Goal: Task Accomplishment & Management: Manage account settings

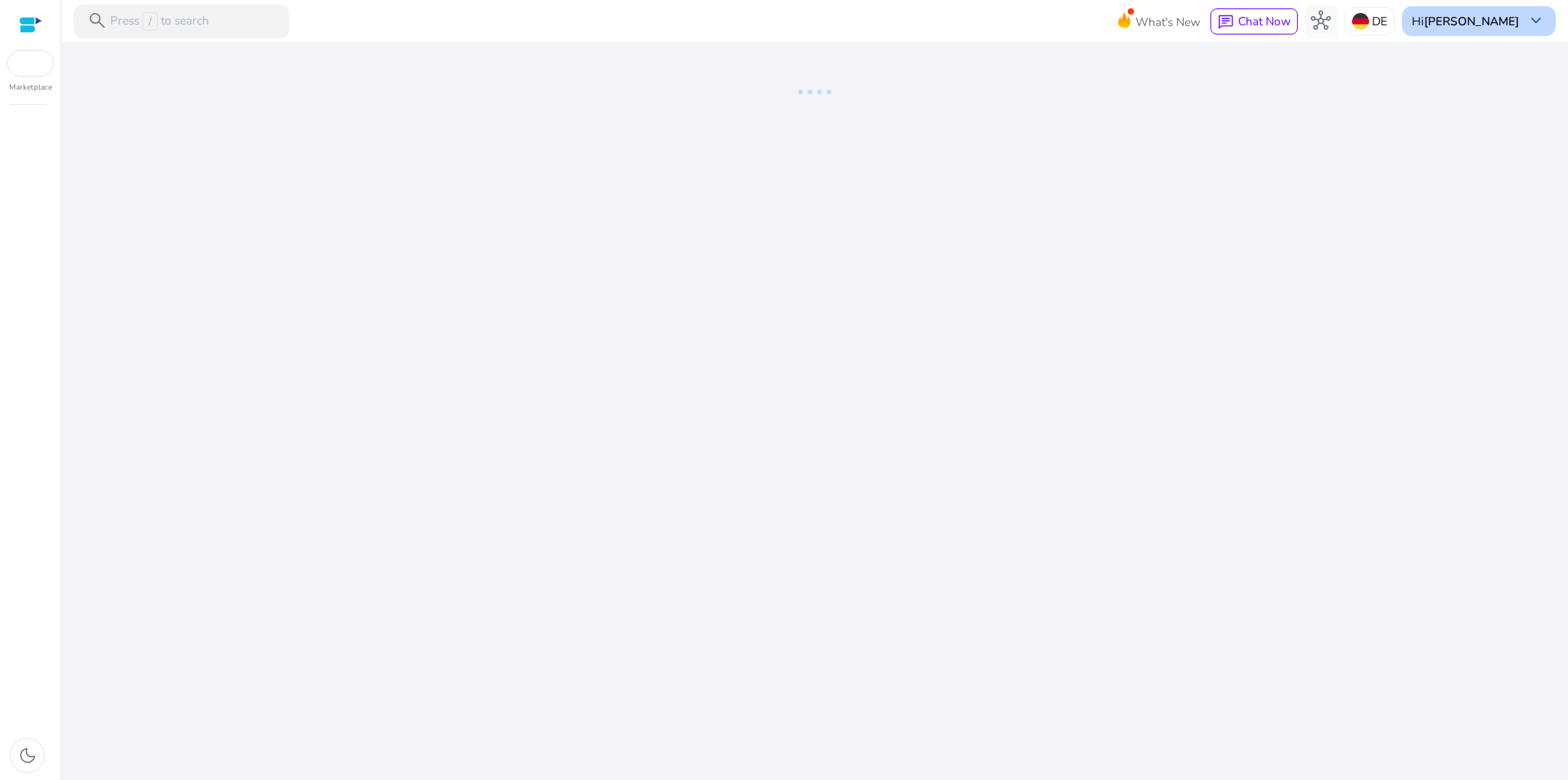
click at [1458, 20] on b "[PERSON_NAME]" at bounding box center [1471, 21] width 95 height 16
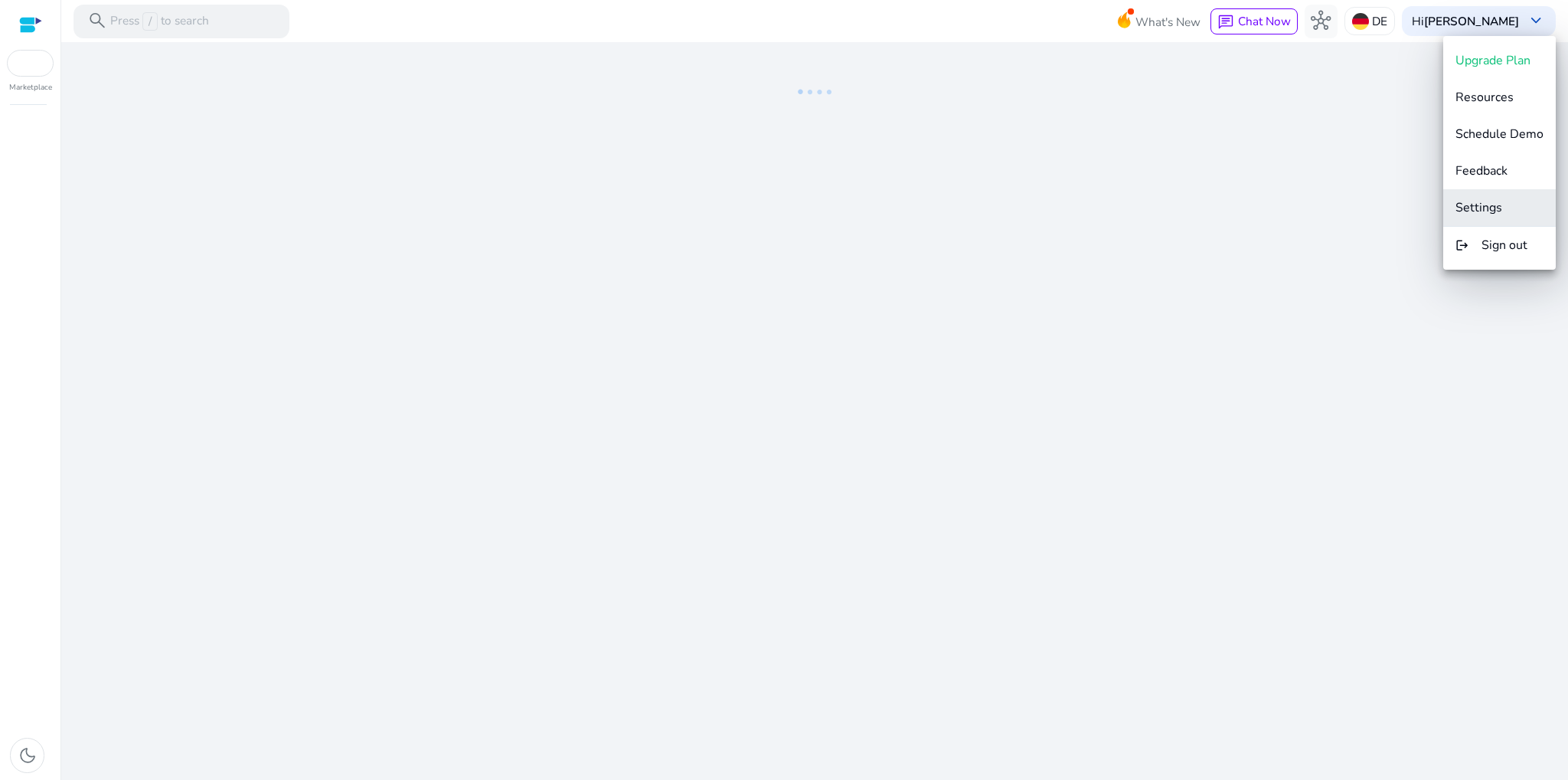
click at [1488, 203] on span "Settings" at bounding box center [1479, 207] width 47 height 16
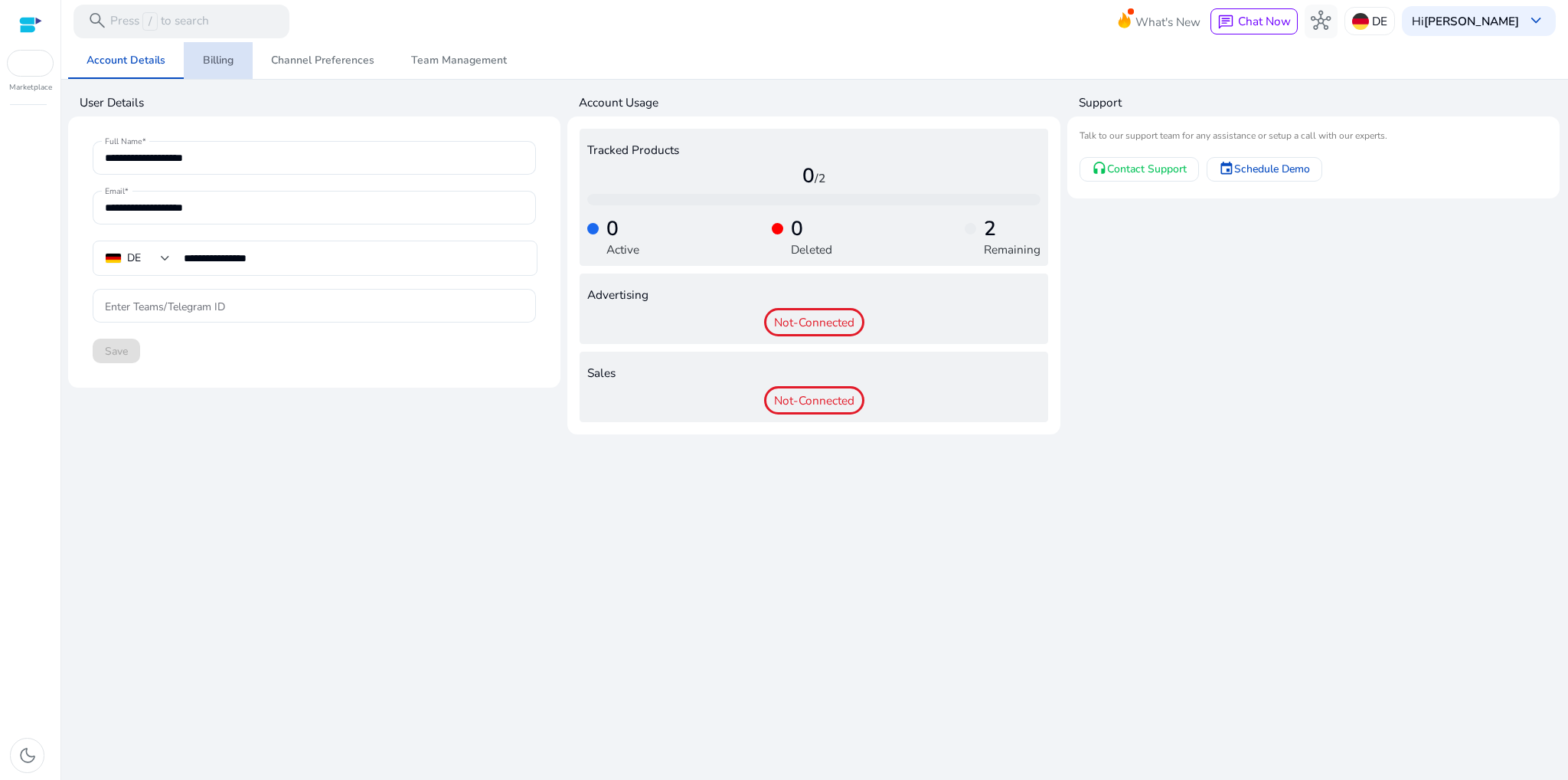
click at [233, 65] on link "Billing" at bounding box center [219, 61] width 69 height 37
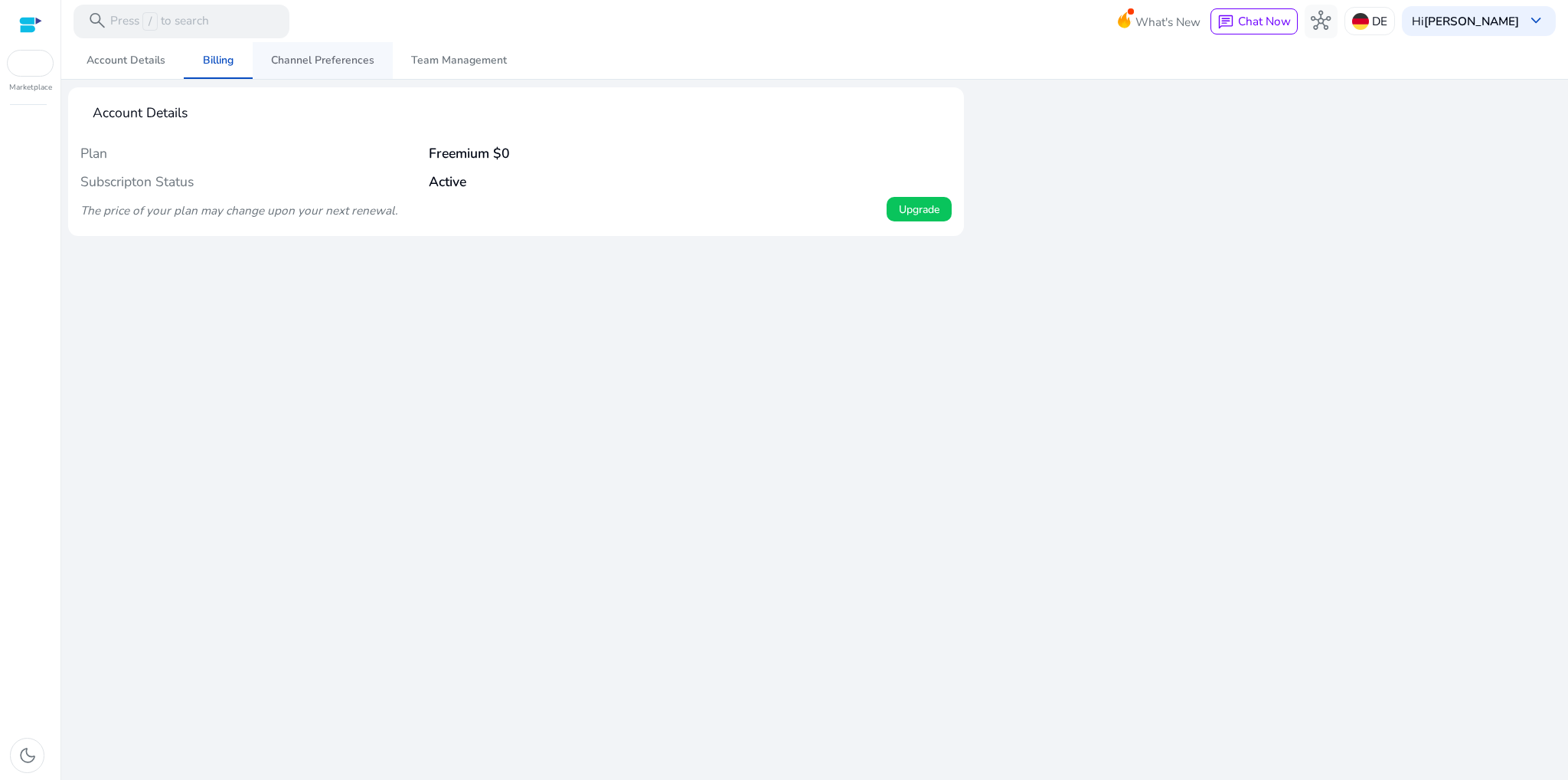
click at [325, 58] on span "Channel Preferences" at bounding box center [323, 61] width 104 height 10
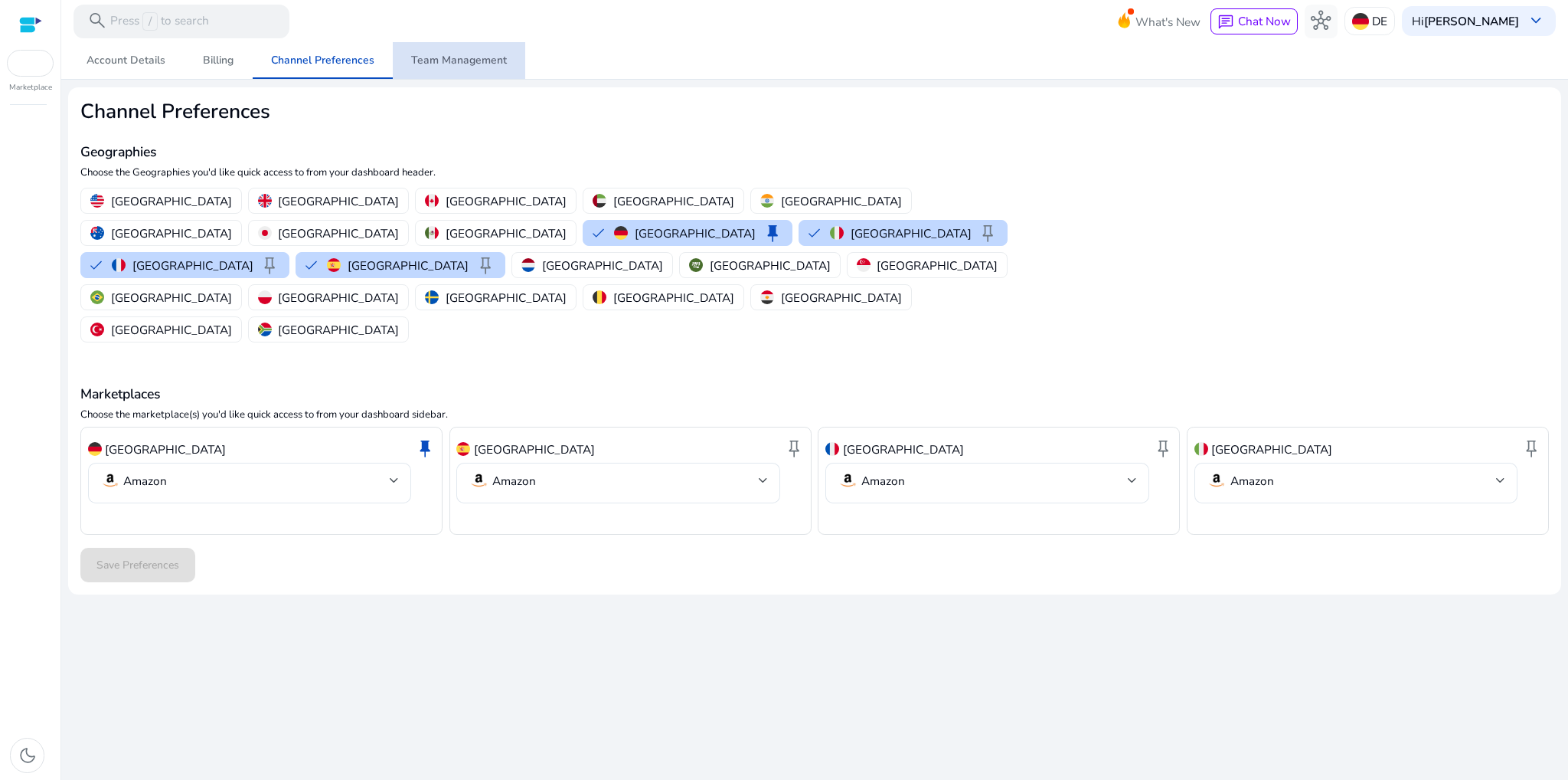
click at [462, 66] on span "Team Management" at bounding box center [459, 61] width 96 height 10
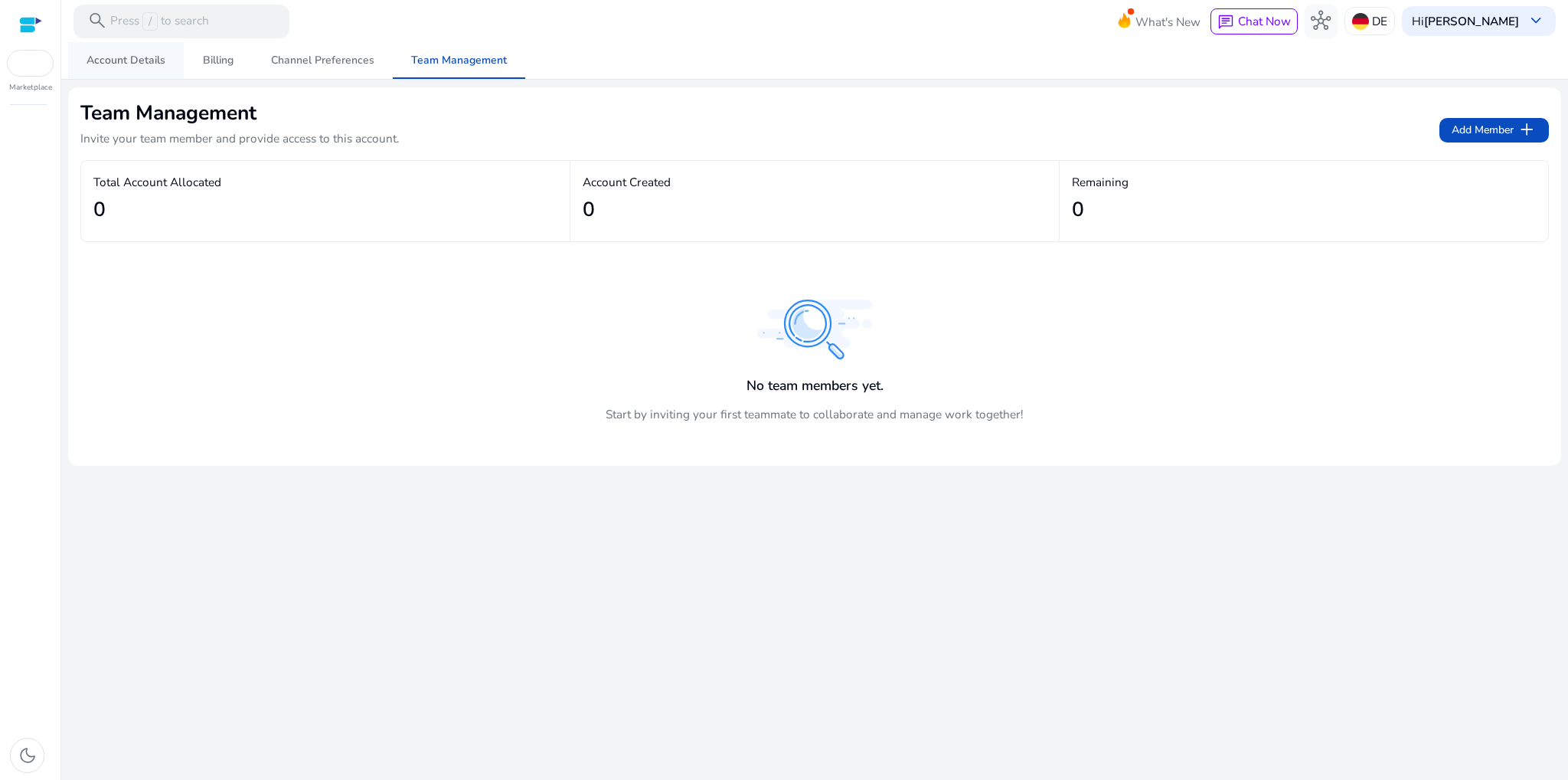
click at [137, 62] on span "Account Details" at bounding box center [125, 61] width 79 height 10
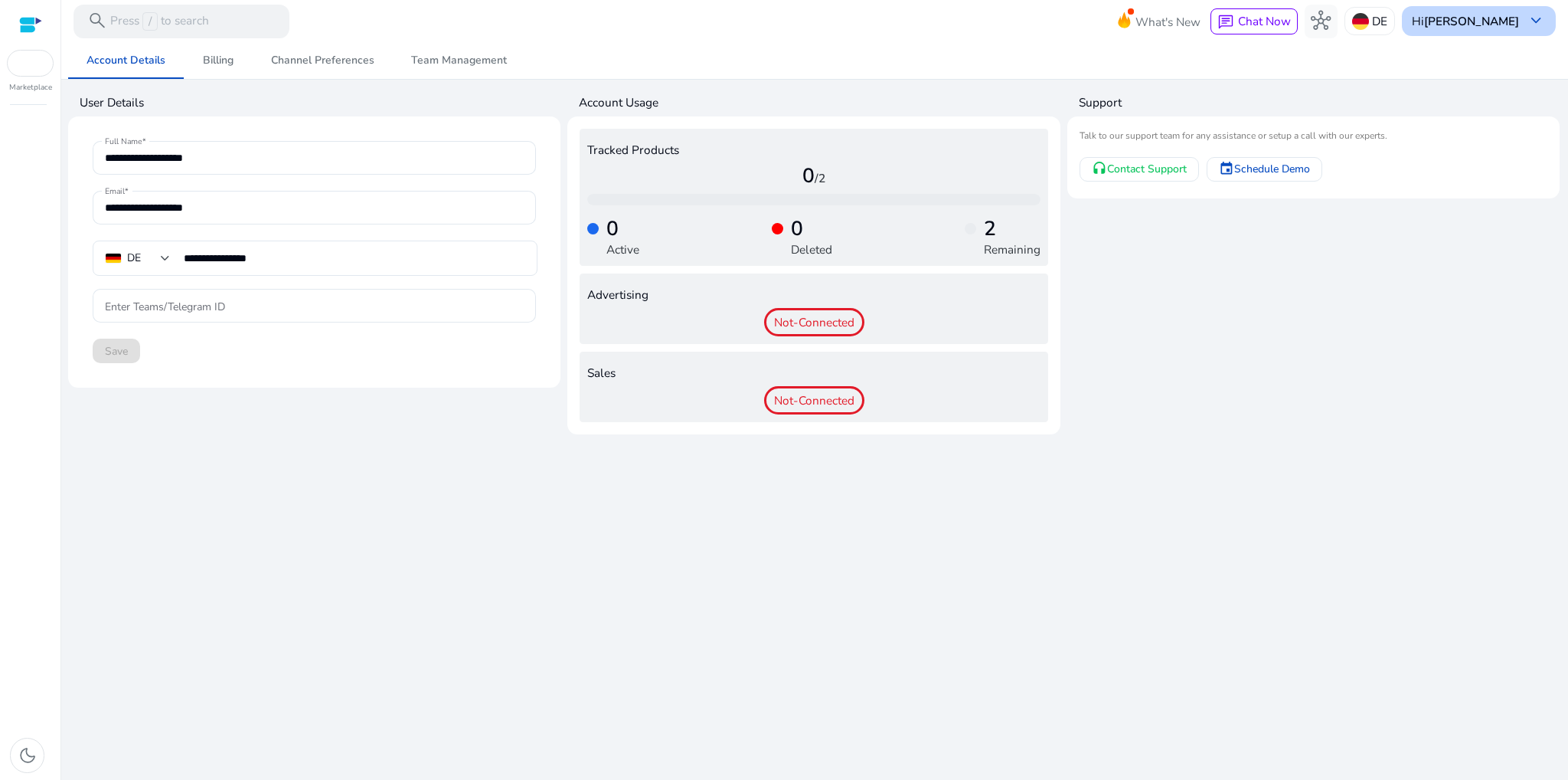
click at [1459, 24] on b "[PERSON_NAME]" at bounding box center [1471, 21] width 95 height 16
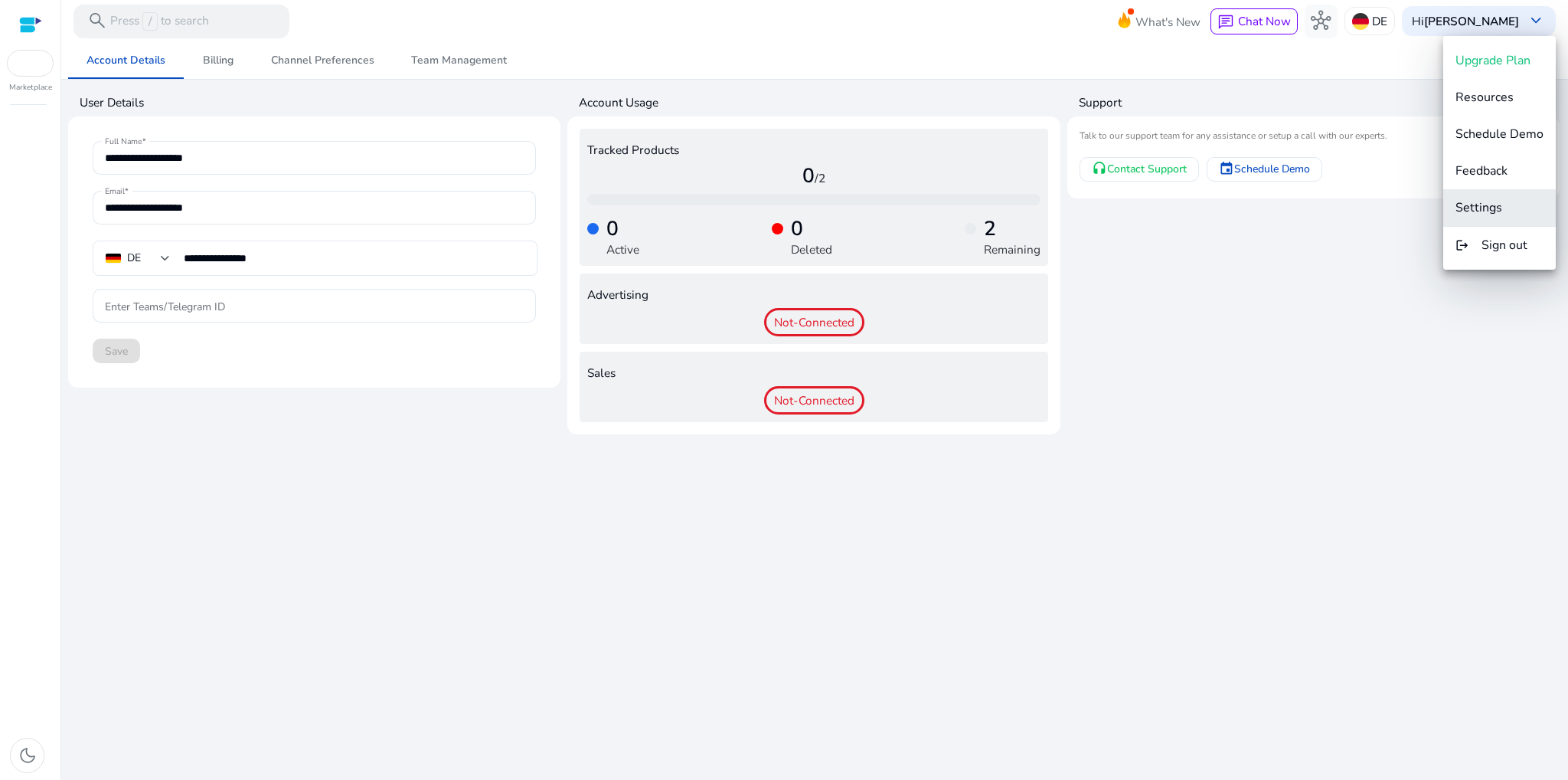
click at [1476, 205] on span "Settings" at bounding box center [1479, 207] width 47 height 16
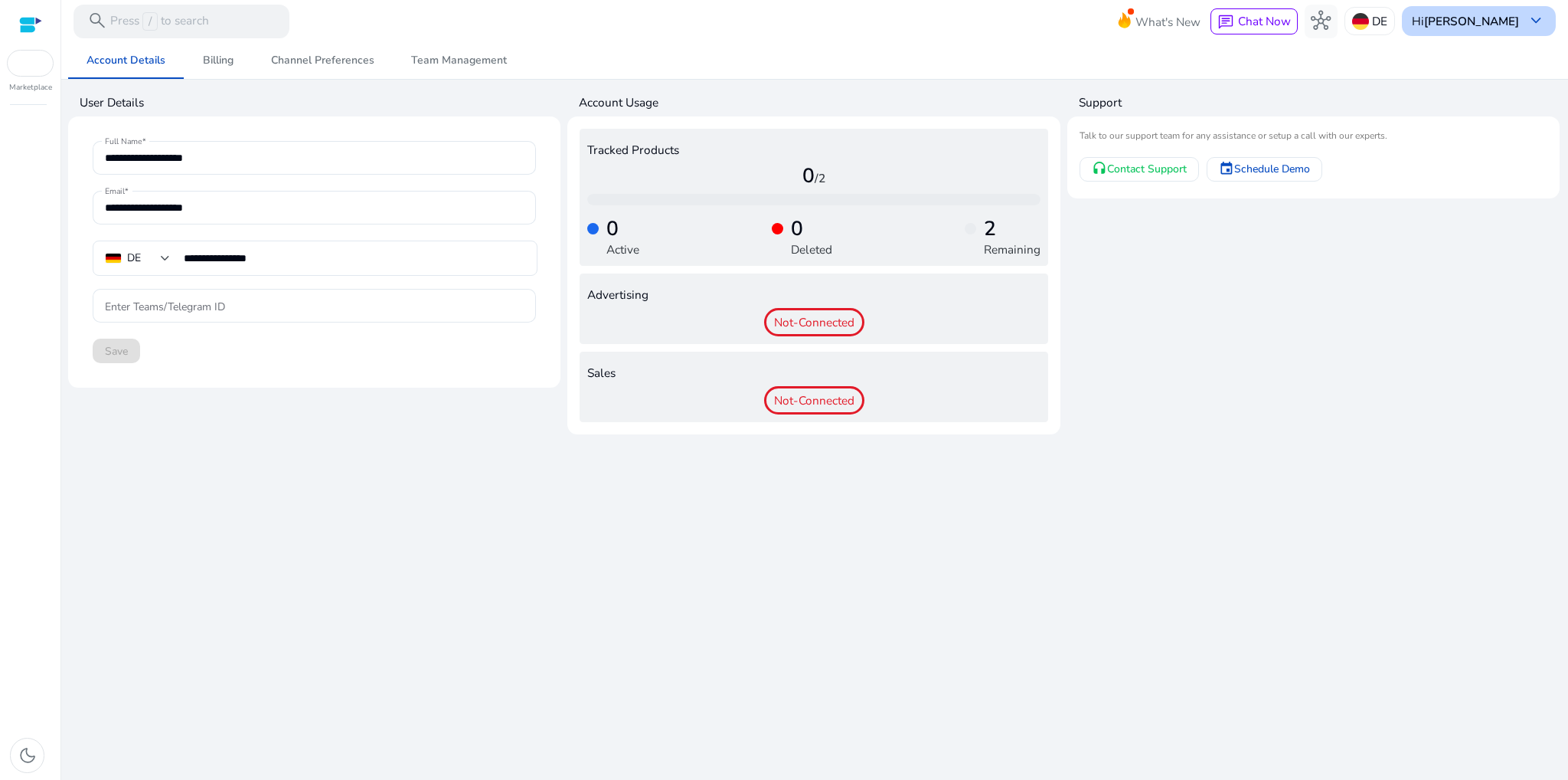
click at [1494, 27] on b "[PERSON_NAME]" at bounding box center [1471, 21] width 95 height 16
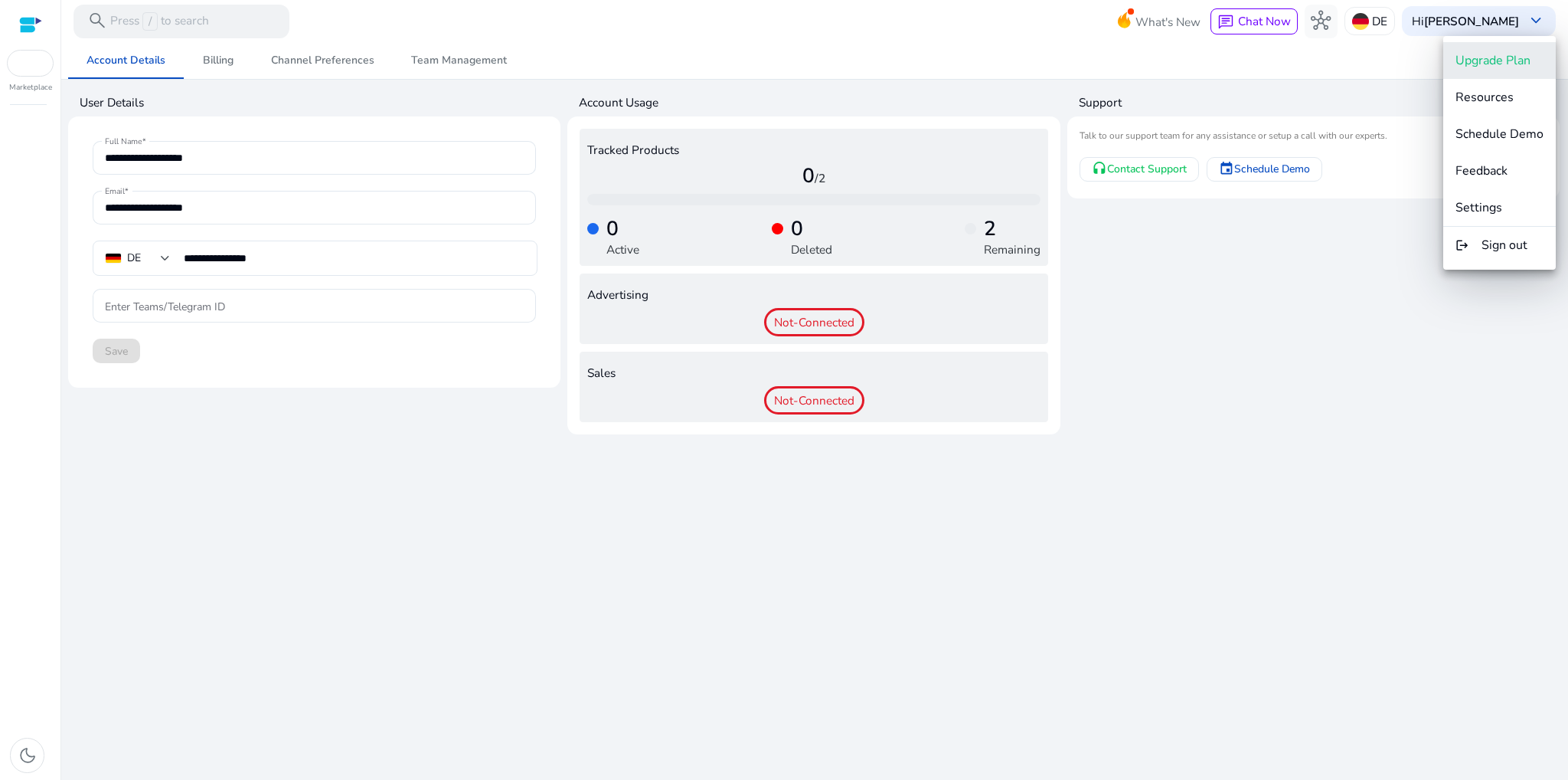
click at [1463, 54] on span "Upgrade Plan" at bounding box center [1493, 60] width 75 height 16
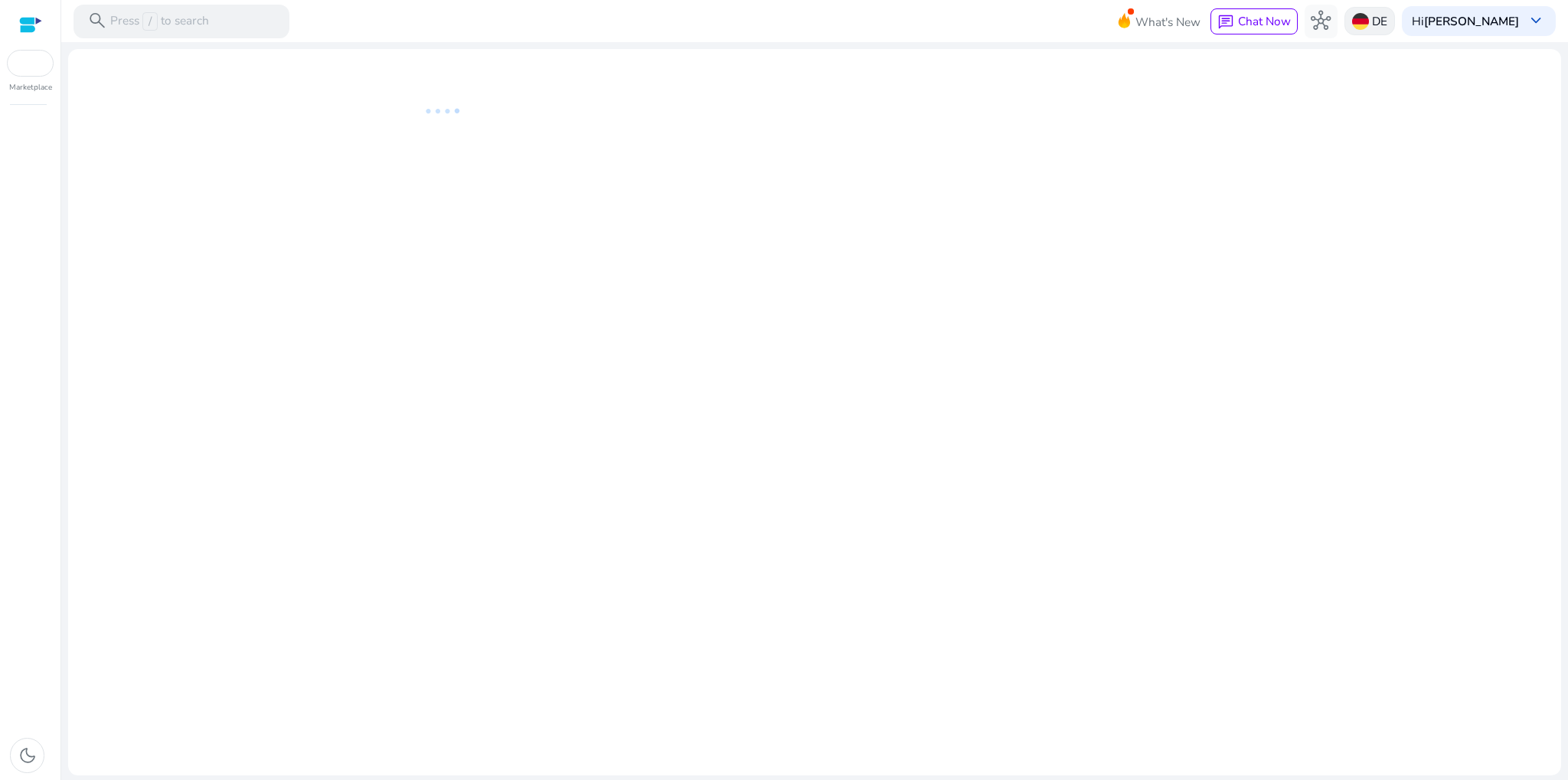
click at [1352, 27] on img at bounding box center [1360, 21] width 16 height 16
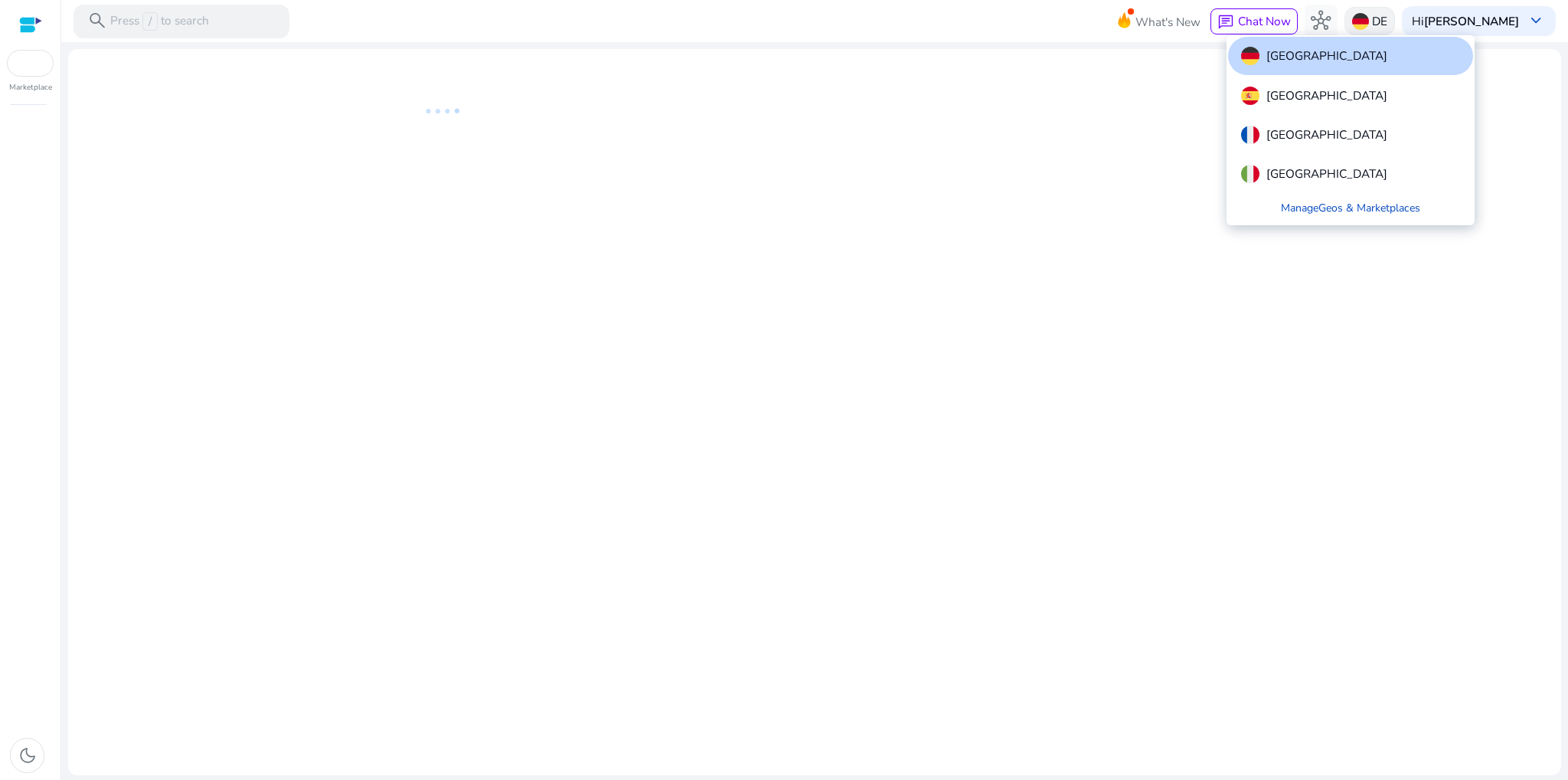
click at [1338, 27] on div at bounding box center [784, 390] width 1568 height 780
